Goal: Check status: Check status

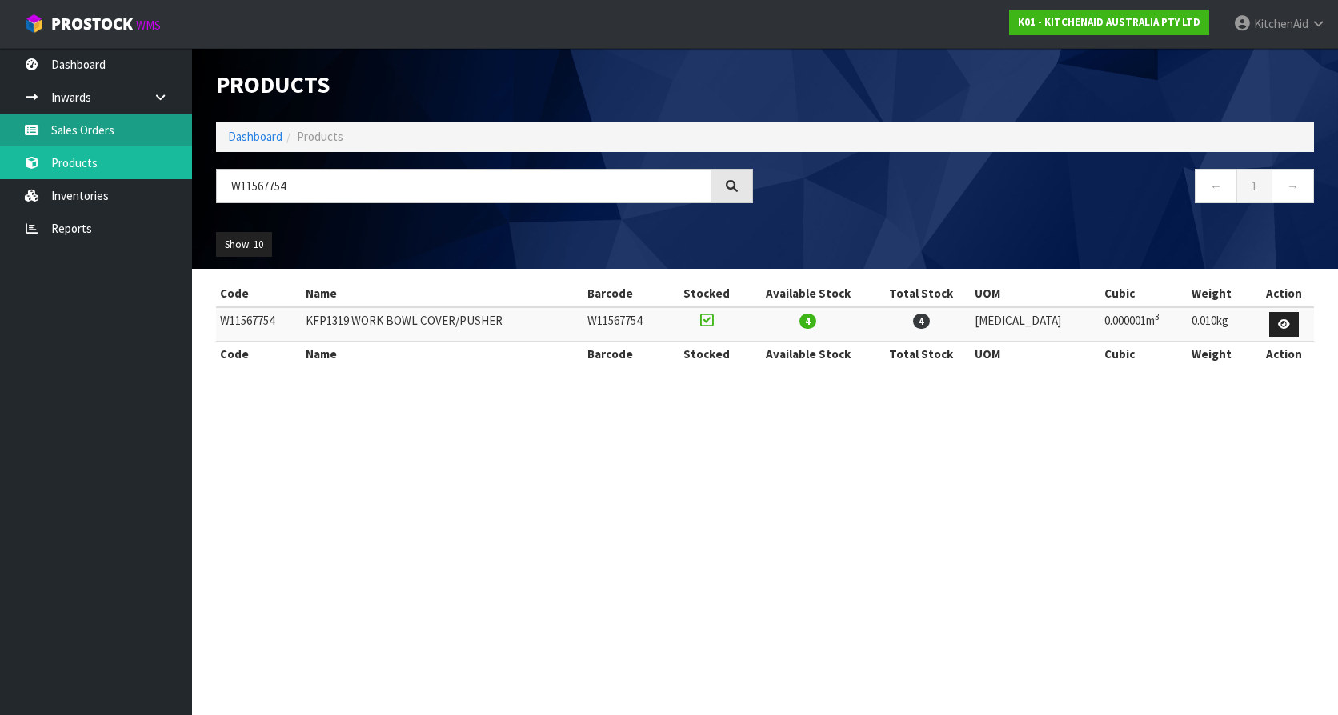
drag, startPoint x: 109, startPoint y: 136, endPoint x: 325, endPoint y: 191, distance: 223.0
click at [109, 136] on link "Sales Orders" at bounding box center [96, 130] width 192 height 33
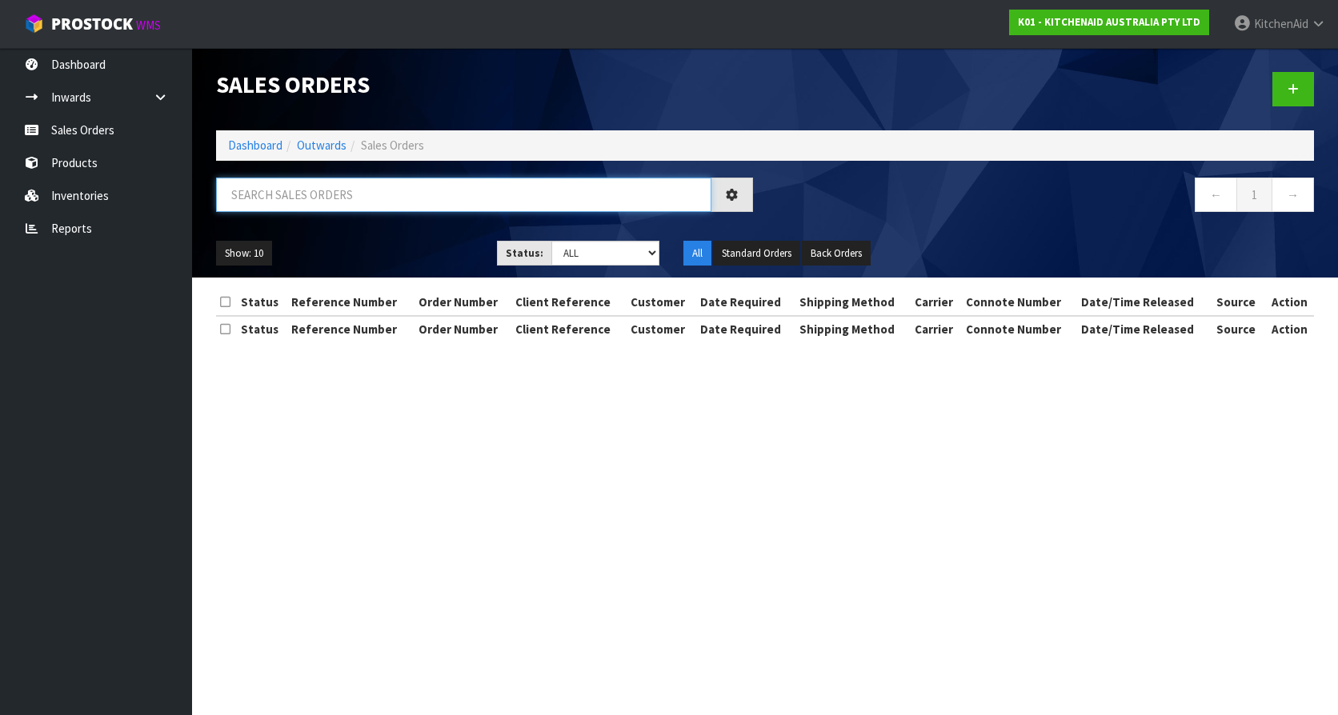
click at [376, 186] on input "text" at bounding box center [463, 195] width 495 height 34
paste input "63906419868011"
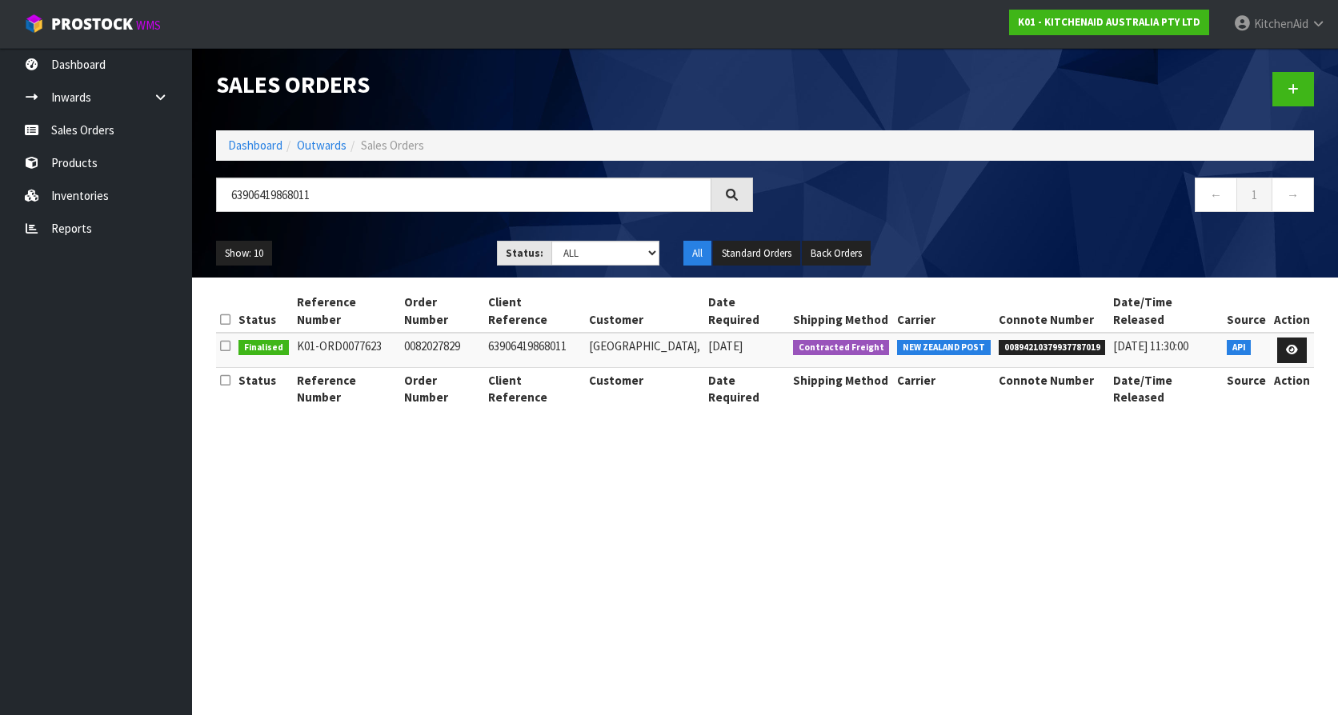
click at [1063, 340] on span "00894210379937787019" at bounding box center [1052, 348] width 107 height 16
copy span "00894210379937787019"
click at [409, 203] on input "63906419868011" at bounding box center [463, 195] width 495 height 34
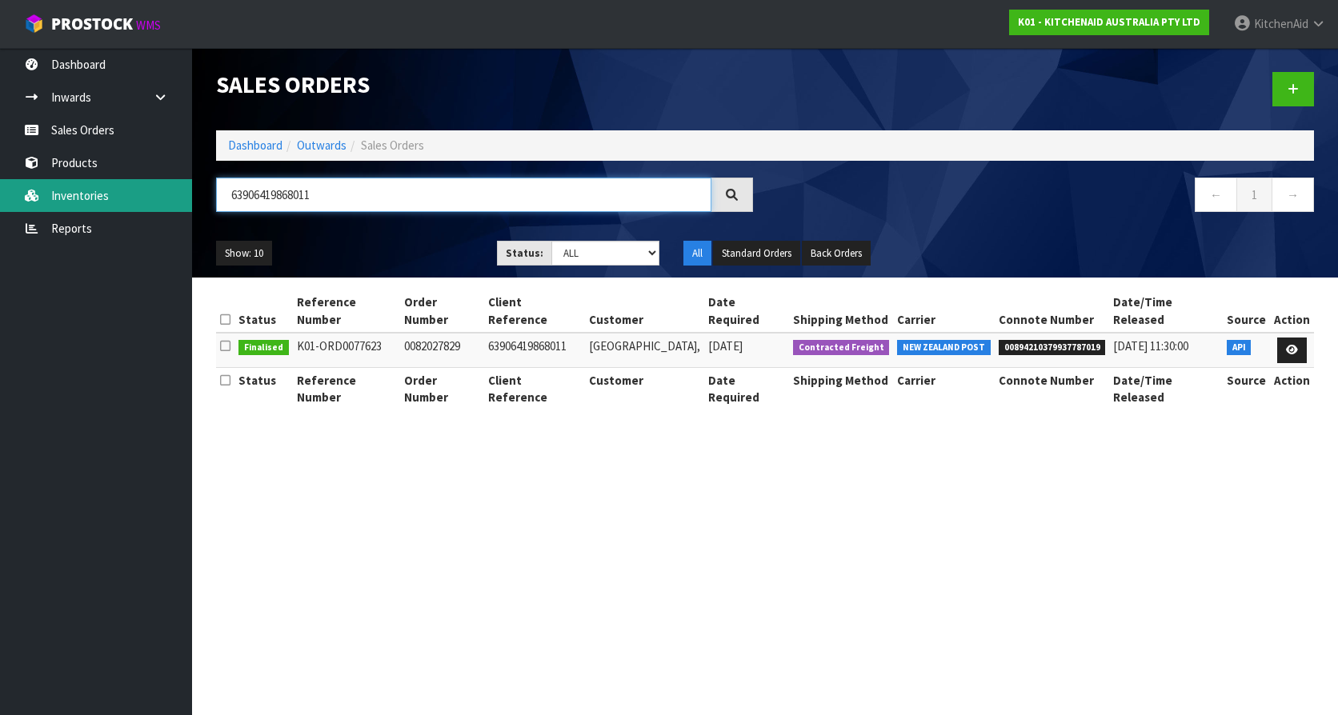
click at [114, 186] on body "Toggle navigation ProStock WMS K01 - KITCHENAID AUSTRALIA PTY LTD [GEOGRAPHIC_D…" at bounding box center [669, 357] width 1338 height 715
paste input "888885154155"
type input "[CREDIT_CARD_NUMBER]"
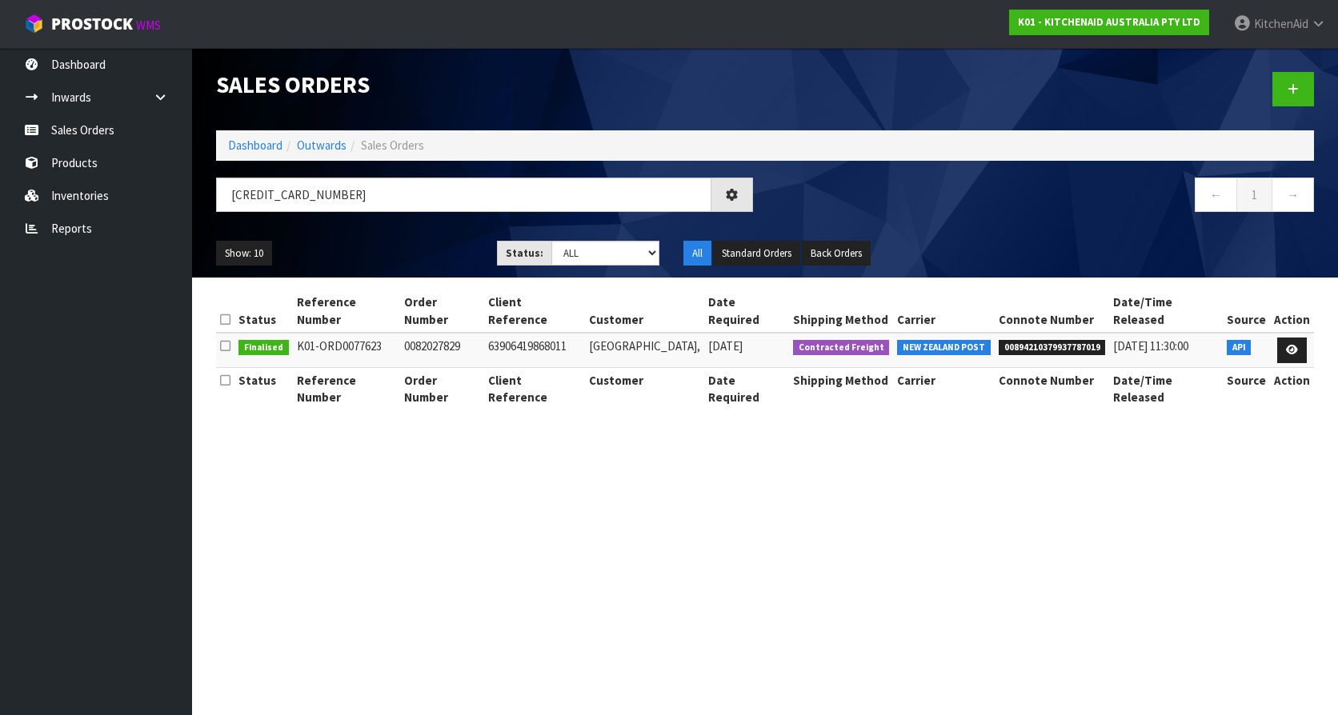
click at [1047, 340] on span "00894210379937787019" at bounding box center [1052, 348] width 107 height 16
copy span "00894210379937787019"
